Goal: Information Seeking & Learning: Learn about a topic

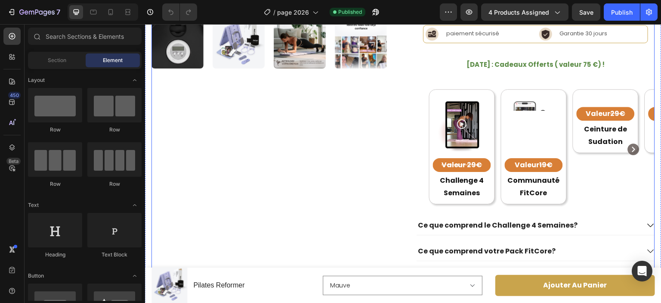
scroll to position [394, 0]
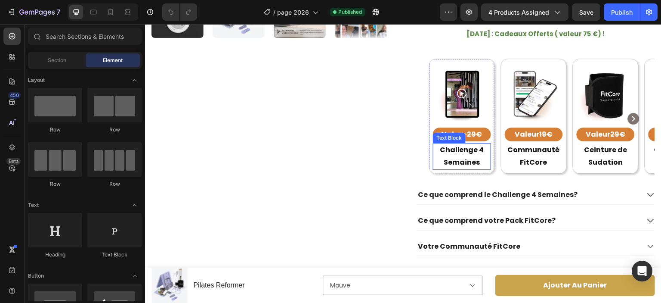
click at [448, 164] on p "Challenge 4 Semaines" at bounding box center [462, 156] width 56 height 25
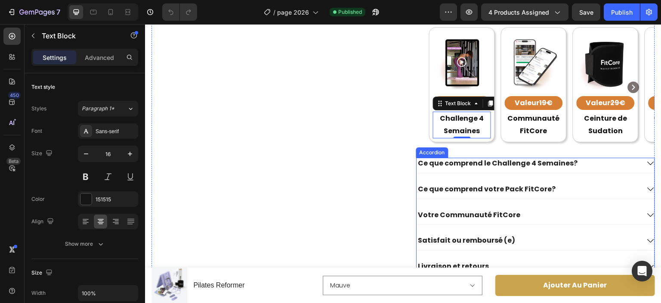
scroll to position [430, 0]
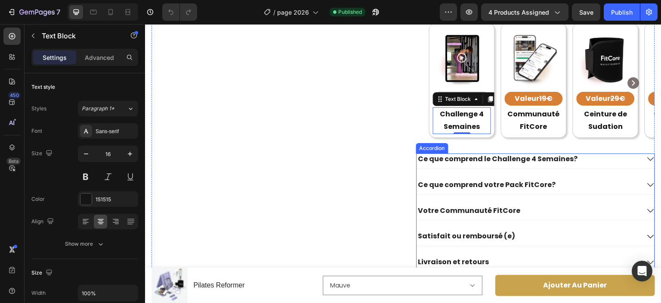
click at [461, 164] on strong "Ce que comprend le Challenge 4 Semaines?" at bounding box center [498, 159] width 160 height 10
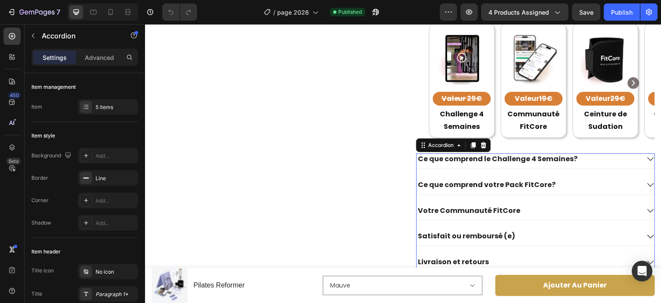
click at [457, 164] on strong "Ce que comprend le Challenge 4 Semaines?" at bounding box center [498, 159] width 160 height 10
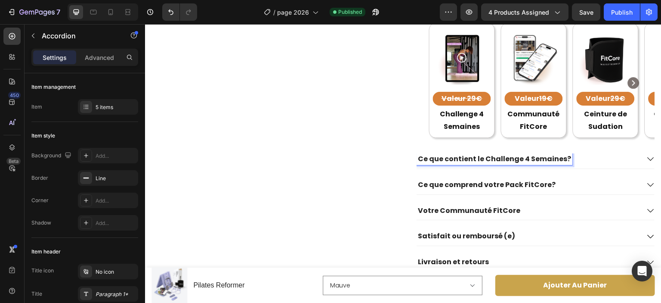
click at [460, 209] on div "Ce que contient le Challenge 4 Semaines? Ce que comprend votre Pack FitCore? Vo…" at bounding box center [535, 212] width 239 height 118
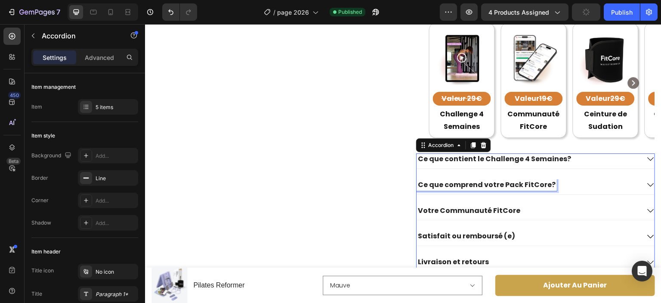
click at [459, 189] on p "Ce que comprend votre Pack FitCore?" at bounding box center [487, 184] width 138 height 9
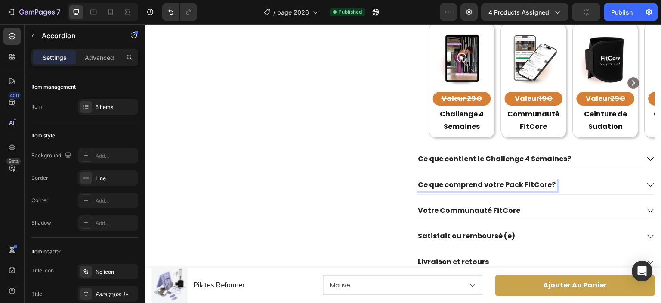
click at [459, 189] on p "Ce que comprend votre Pack FitCore?" at bounding box center [487, 184] width 138 height 9
click at [477, 189] on p "Ce que comprend votre Pack FitCore?" at bounding box center [487, 184] width 138 height 9
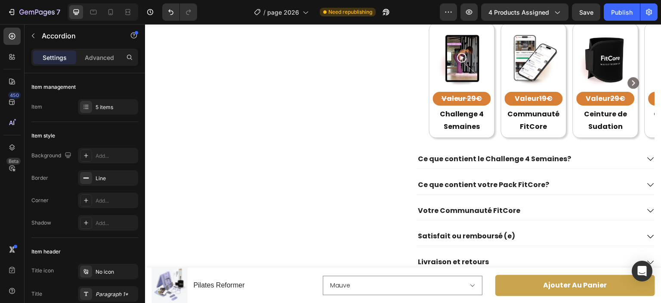
click at [530, 217] on div "Votre Communauté FitCore" at bounding box center [528, 211] width 223 height 12
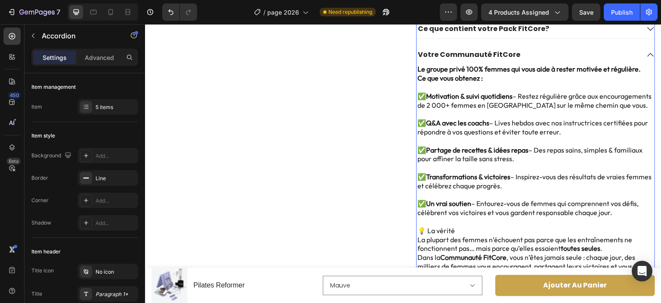
scroll to position [461, 0]
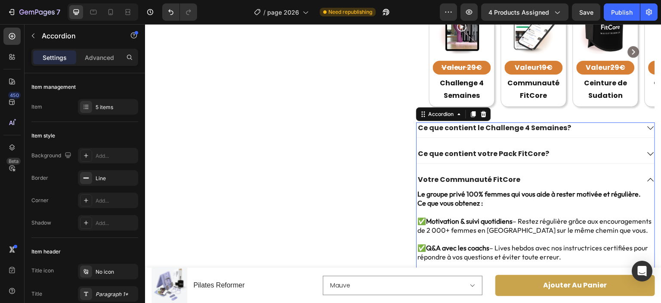
click at [608, 160] on div "Ce que contient votre Pack FitCore?" at bounding box center [528, 154] width 223 height 12
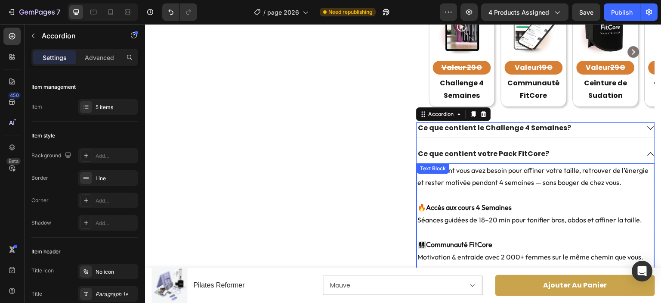
click at [446, 211] on strong "Accès aux cours 4 Semaines" at bounding box center [469, 207] width 86 height 9
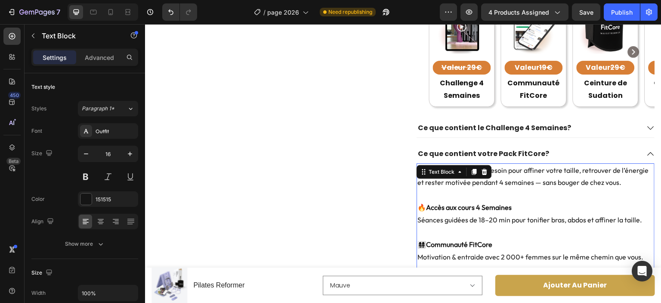
click at [489, 211] on strong "Accès aux cours 4 Semaines" at bounding box center [469, 207] width 86 height 9
click at [513, 211] on strong "Accès aux cours en ligne gratuitemnt" at bounding box center [482, 207] width 112 height 9
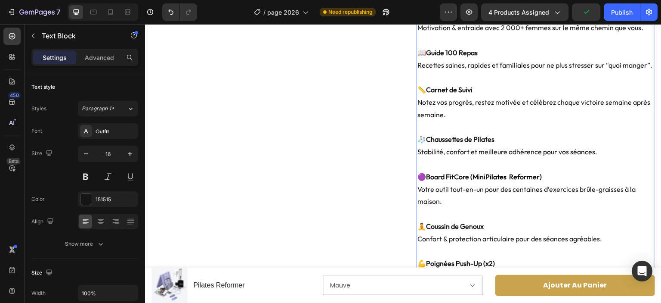
scroll to position [691, 0]
click at [435, 180] on strong "Board FitCore (Mini" at bounding box center [455, 175] width 59 height 9
click at [447, 180] on strong "FitCore (Mini" at bounding box center [446, 175] width 40 height 9
click at [445, 207] on p "🟣 FitCore Reformer (Mini Pilates Reformer) Votre outil tout-en-un pour des cent…" at bounding box center [536, 188] width 236 height 37
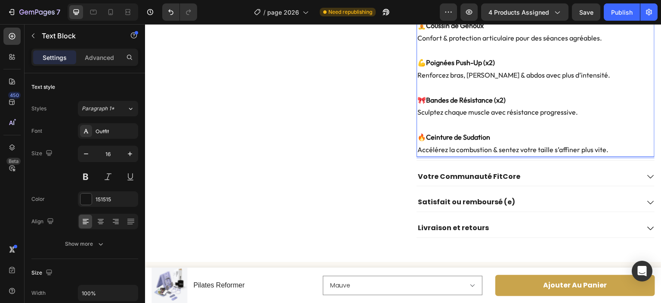
scroll to position [947, 0]
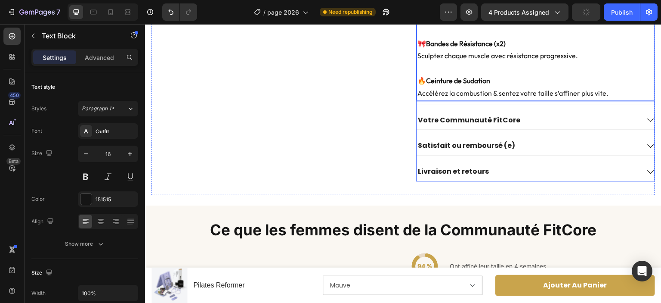
click at [647, 124] on icon at bounding box center [651, 120] width 8 height 8
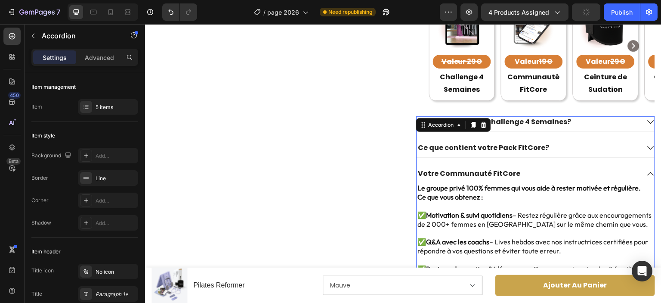
scroll to position [465, 0]
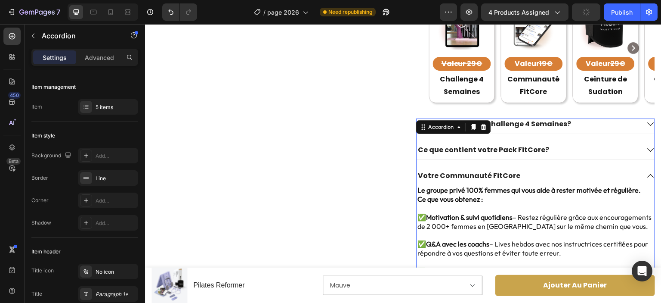
click at [647, 128] on icon at bounding box center [651, 124] width 8 height 8
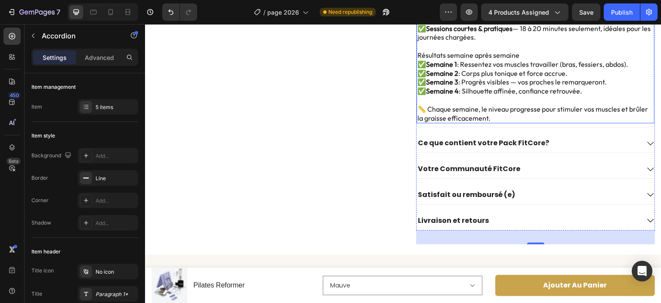
scroll to position [675, 0]
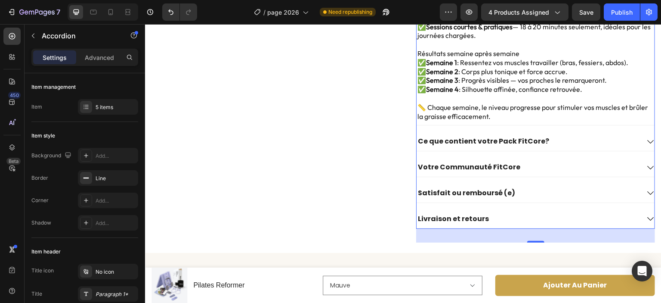
click at [647, 146] on icon at bounding box center [651, 142] width 8 height 8
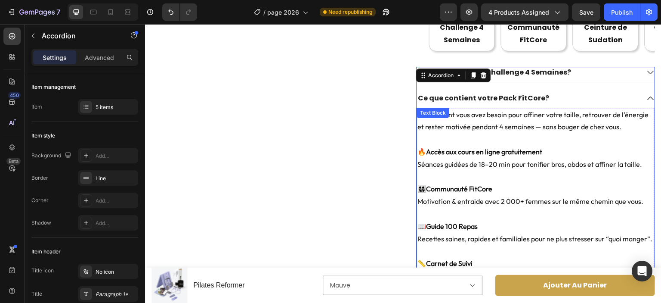
scroll to position [516, 0]
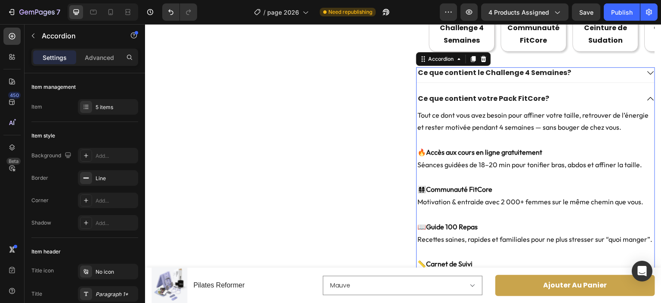
click at [648, 100] on icon at bounding box center [651, 98] width 6 height 3
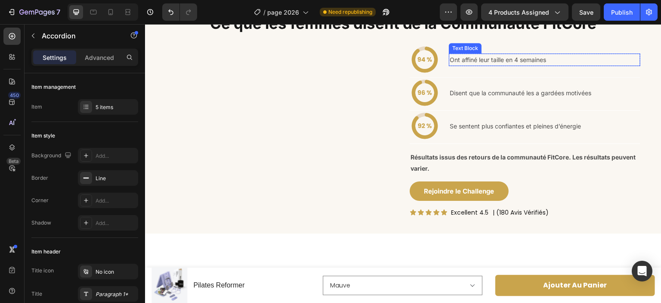
scroll to position [615, 0]
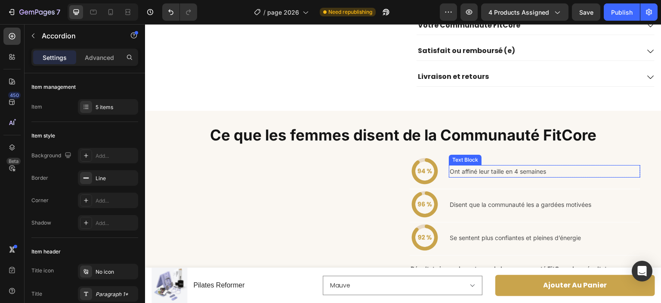
click at [471, 177] on p "Ont affiné leur taille en 4 semaines" at bounding box center [545, 171] width 190 height 11
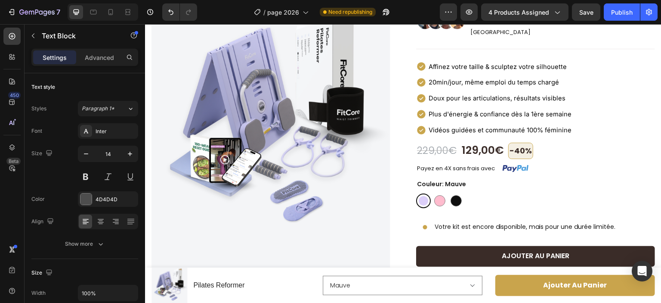
scroll to position [0, 0]
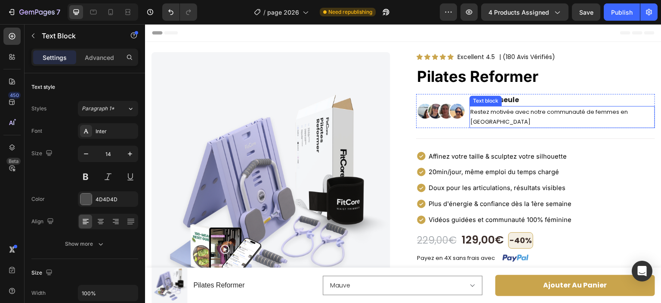
click at [500, 111] on p "Restez motivée avec notre communauté de femmes en [GEOGRAPHIC_DATA]" at bounding box center [563, 117] width 184 height 20
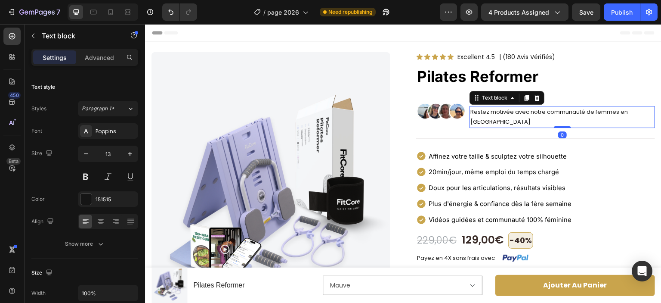
click at [506, 111] on p "Restez motivée avec notre communauté de femmes en [GEOGRAPHIC_DATA]" at bounding box center [563, 117] width 184 height 20
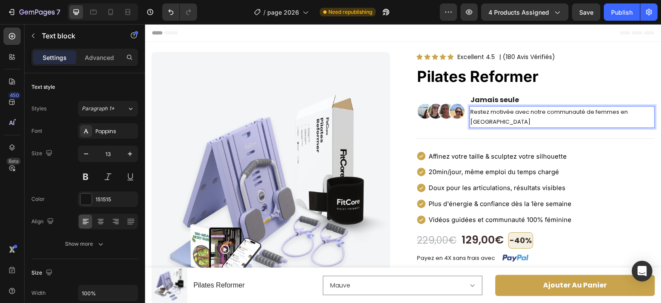
click at [509, 113] on p "Restez motivée avec notre communauté de femmes en [GEOGRAPHIC_DATA]" at bounding box center [563, 117] width 184 height 20
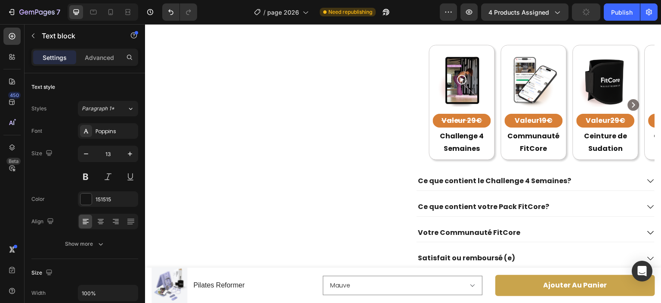
scroll to position [444, 0]
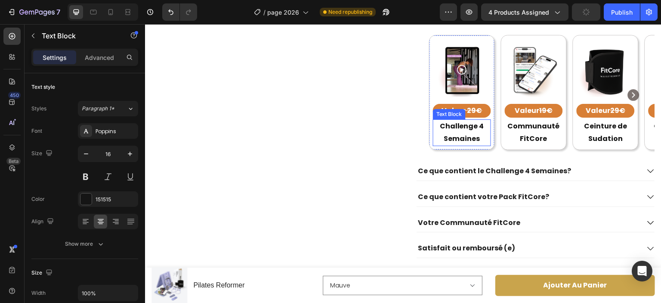
click at [463, 120] on p "Challenge 4 Semaines" at bounding box center [462, 132] width 56 height 25
click at [460, 120] on p "Challenge 4 Semaines" at bounding box center [462, 132] width 56 height 25
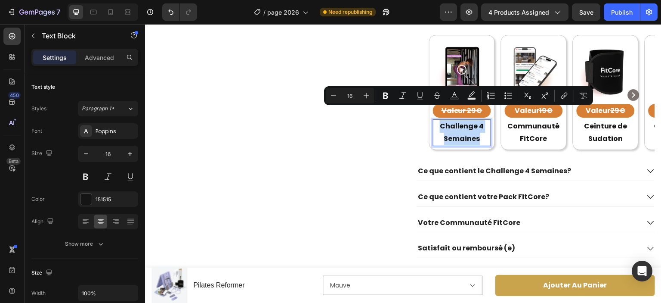
click at [460, 120] on p "Challenge 4 Semaines" at bounding box center [462, 132] width 56 height 25
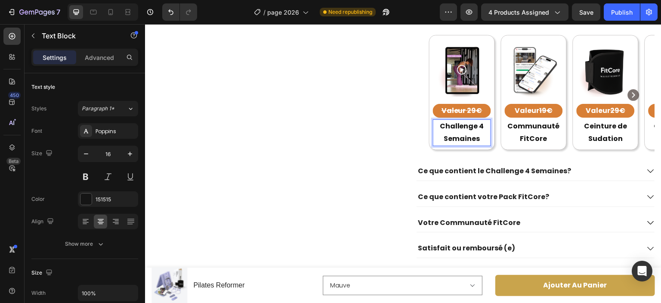
click at [460, 120] on p "Challenge 4 Semaines" at bounding box center [462, 132] width 56 height 25
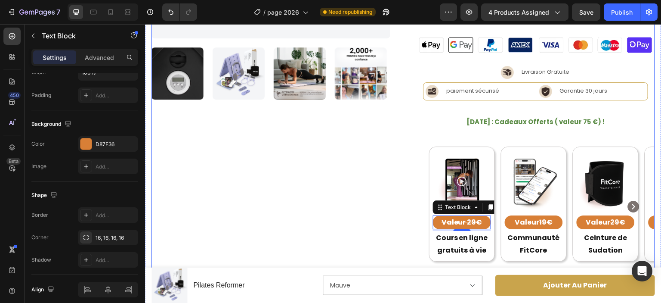
scroll to position [351, 0]
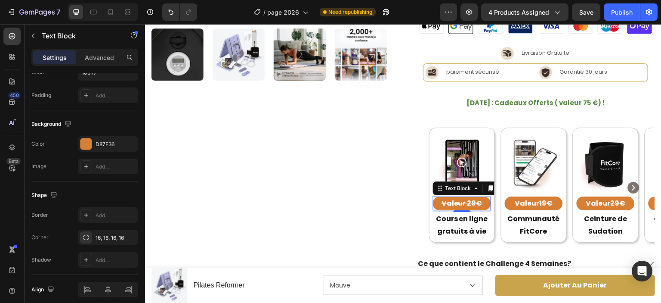
click at [470, 198] on strong "Valeur 29€" at bounding box center [462, 203] width 41 height 10
click at [474, 198] on strong "Valeur 29€" at bounding box center [462, 203] width 41 height 10
click at [481, 197] on p "Valeur 29€" at bounding box center [462, 203] width 56 height 12
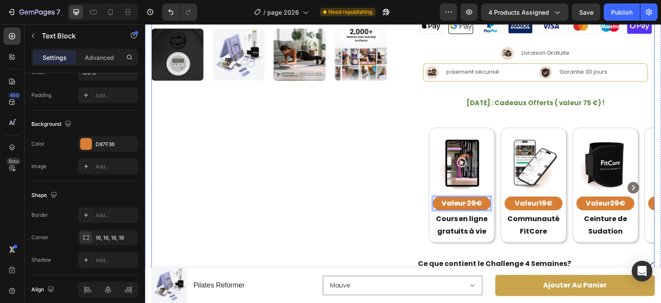
click at [371, 202] on div "Product Images" at bounding box center [271, 45] width 239 height 689
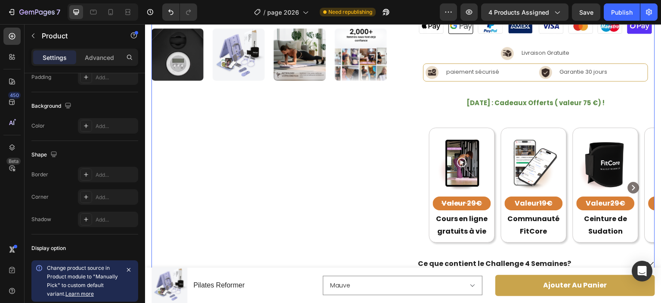
scroll to position [0, 0]
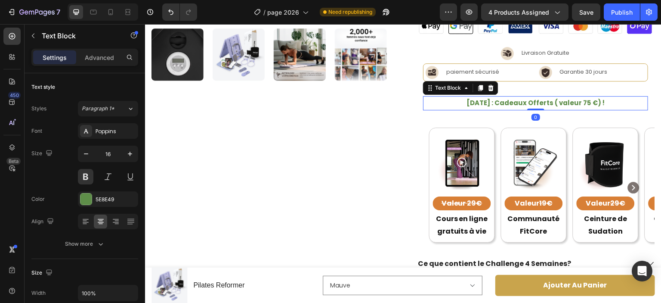
click at [512, 98] on strong "[DATE] : Cadeaux Offerts ( valeur 75 €) !" at bounding box center [536, 102] width 138 height 9
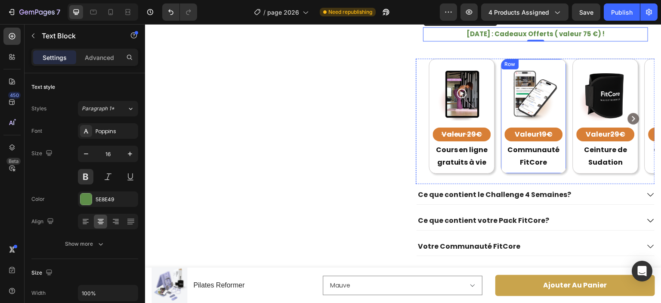
scroll to position [421, 0]
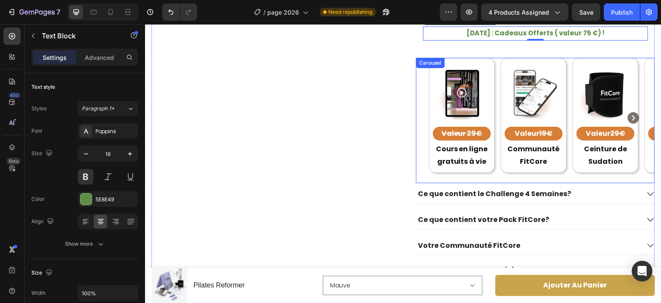
click at [628, 112] on icon "Carousel Next Arrow" at bounding box center [634, 118] width 12 height 12
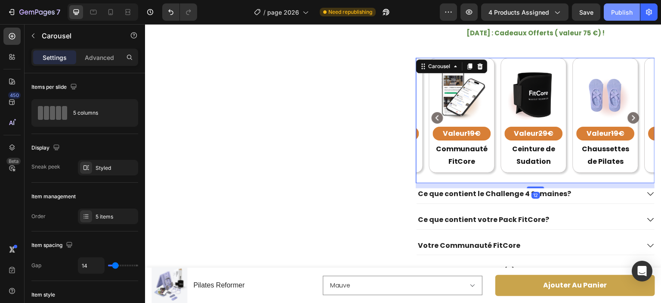
click at [616, 13] on div "Publish" at bounding box center [622, 12] width 22 height 9
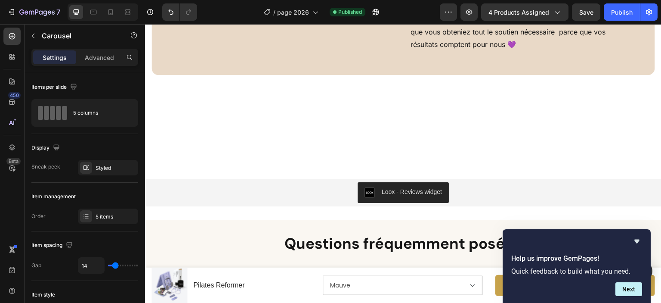
scroll to position [2452, 0]
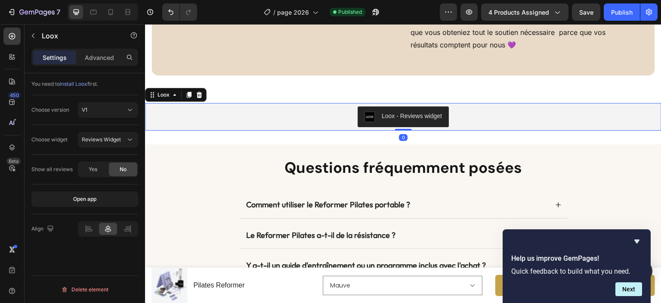
click at [382, 121] on div "Loox - Reviews widget" at bounding box center [412, 116] width 60 height 9
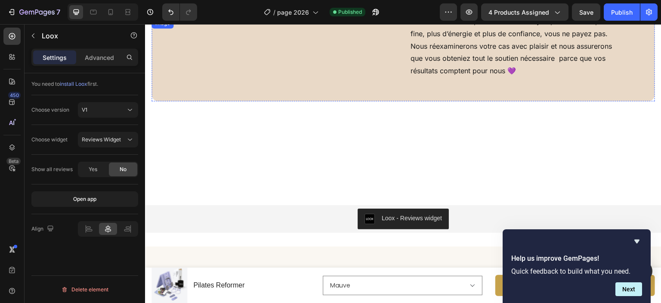
scroll to position [2338, 0]
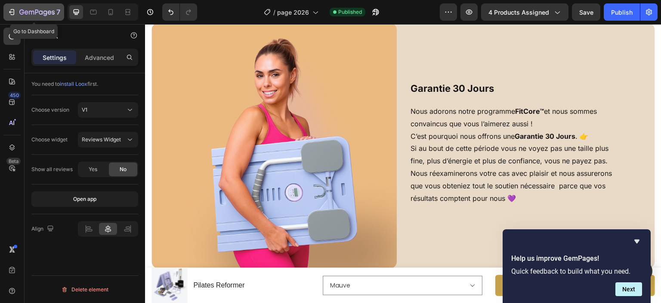
click at [8, 12] on icon "button" at bounding box center [11, 12] width 9 height 9
